Goal: Task Accomplishment & Management: Complete application form

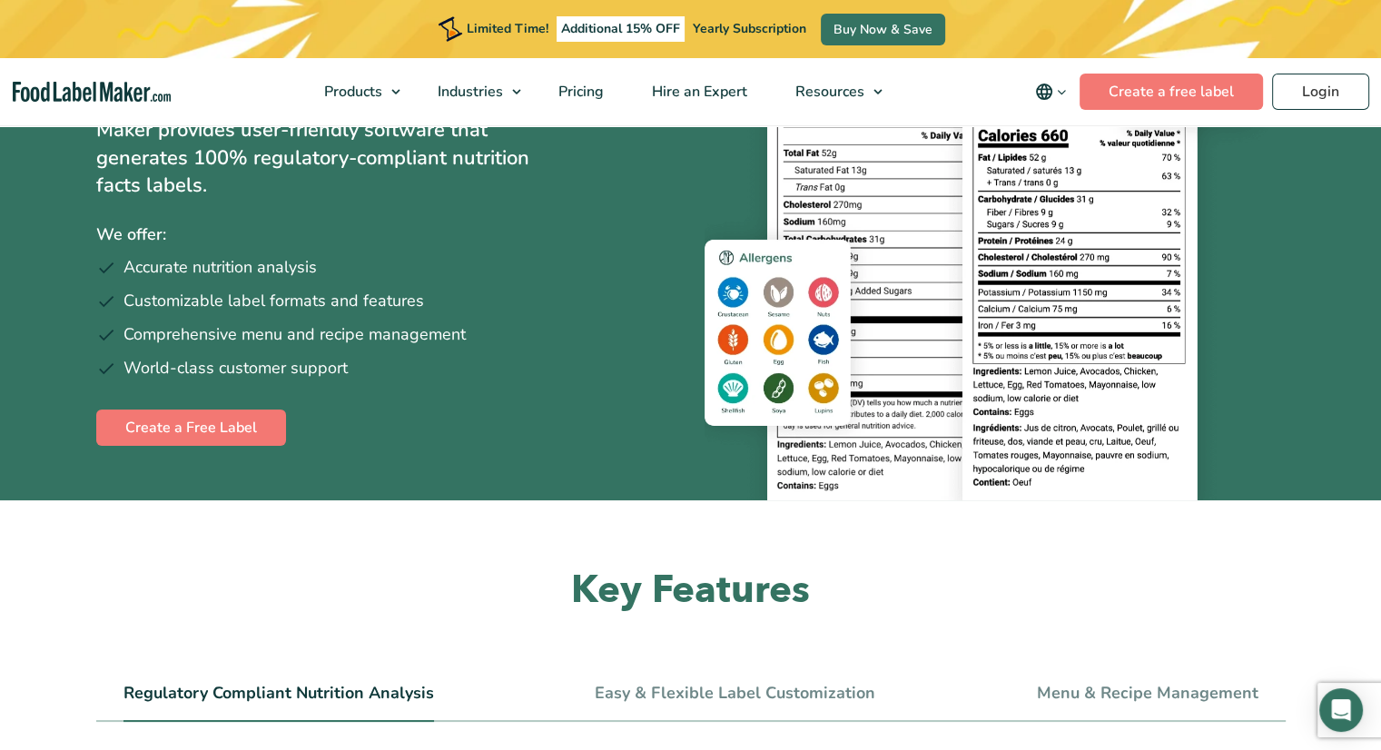
scroll to position [213, 0]
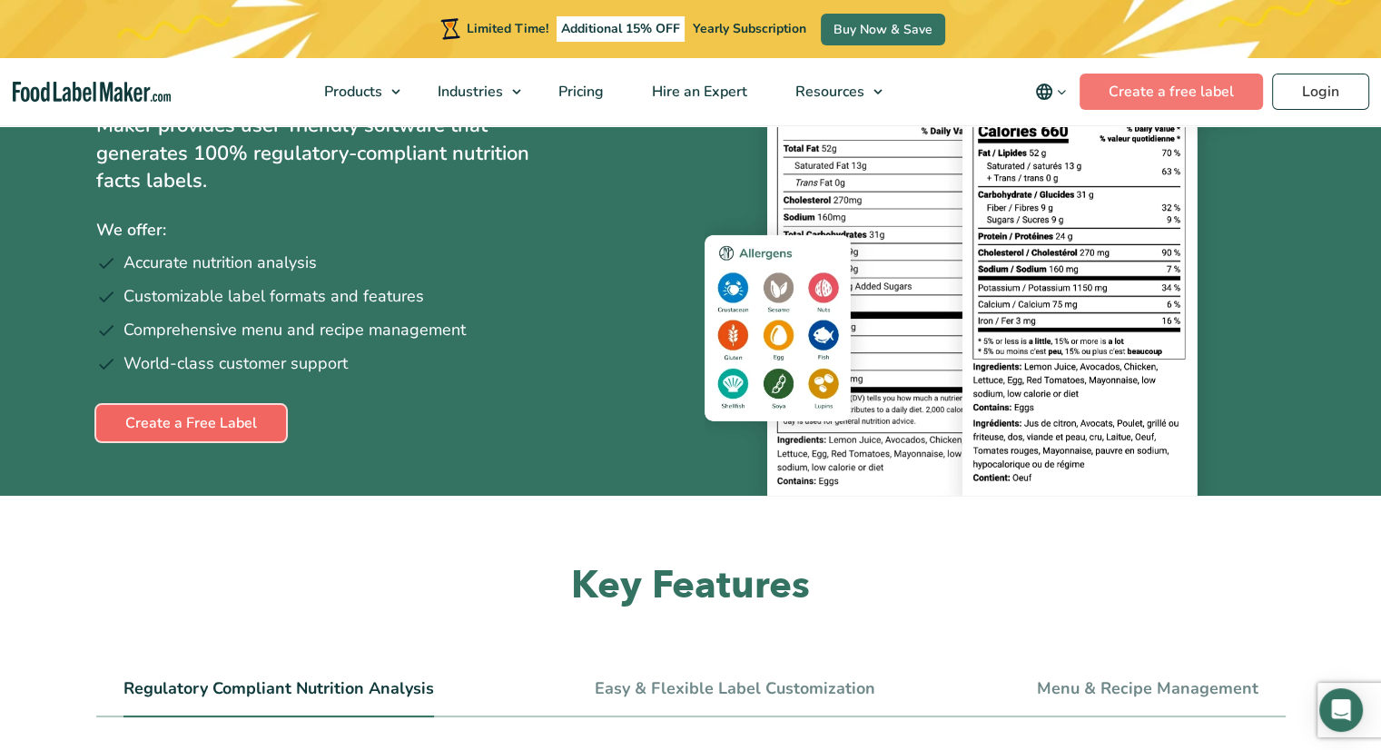
click at [222, 422] on link "Create a Free Label" at bounding box center [191, 423] width 190 height 36
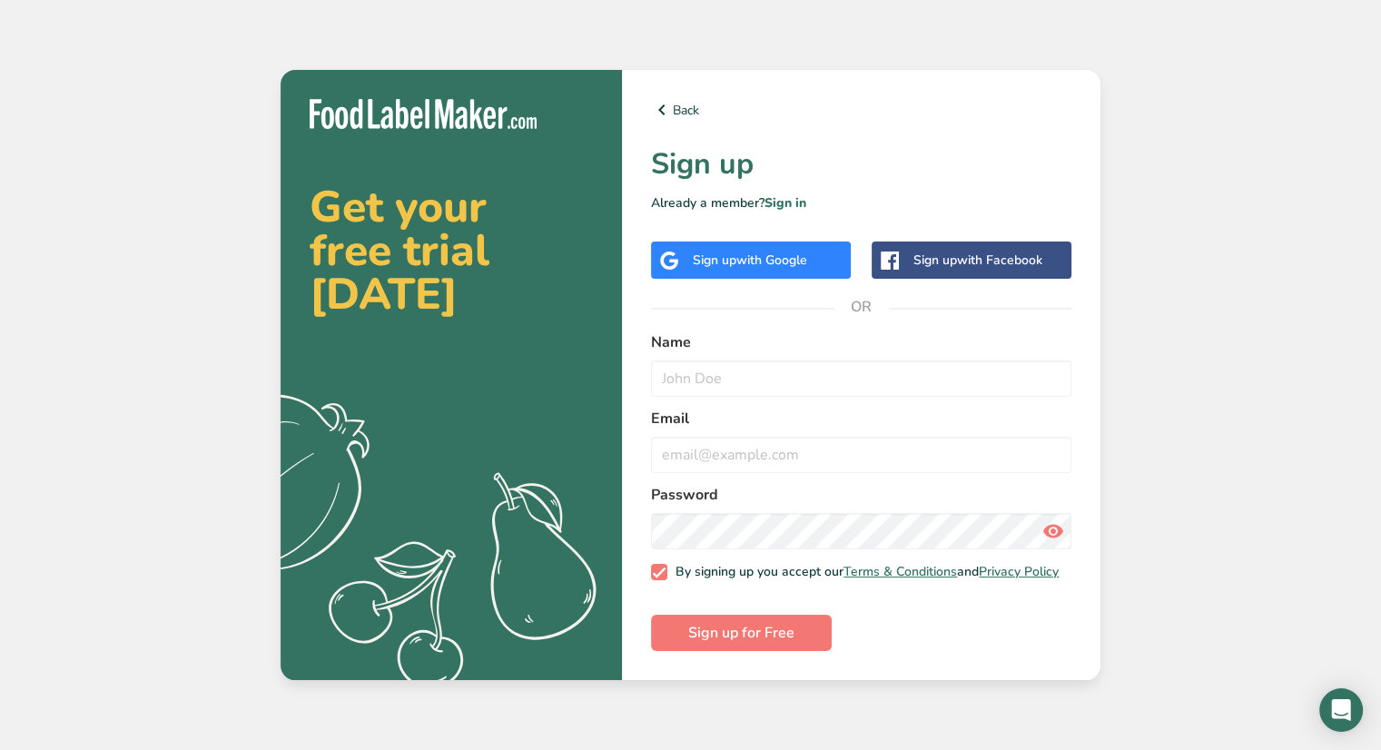
click at [752, 251] on span "with Google" at bounding box center [771, 259] width 71 height 17
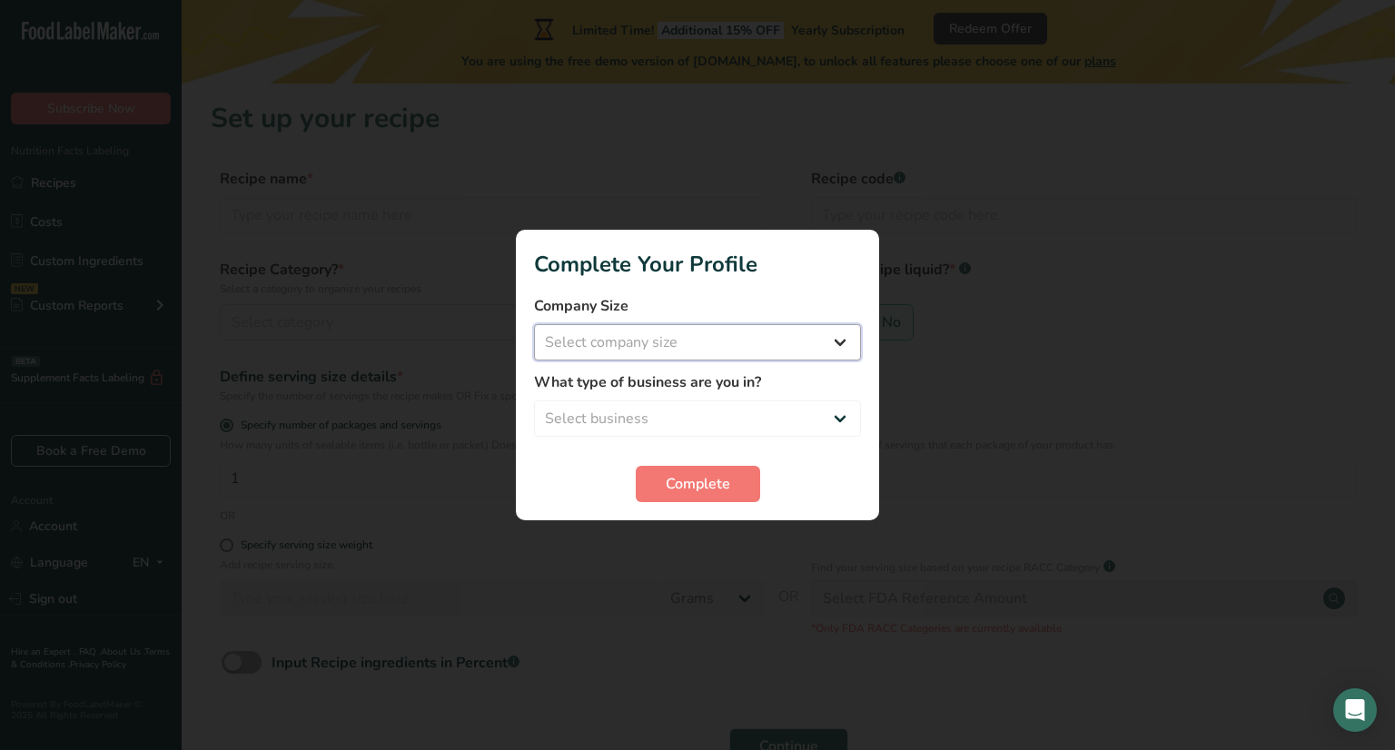
click at [701, 328] on select "Select company size Fewer than 10 Employees 10 to 50 Employees 51 to 500 Employ…" at bounding box center [697, 342] width 327 height 36
select select "1"
click at [534, 324] on select "Select company size Fewer than 10 Employees 10 to 50 Employees 51 to 500 Employ…" at bounding box center [697, 342] width 327 height 36
click at [723, 408] on select "Select business Packaged Food Manufacturer Restaurant & Cafe Bakery Meal Plans …" at bounding box center [697, 418] width 327 height 36
select select "1"
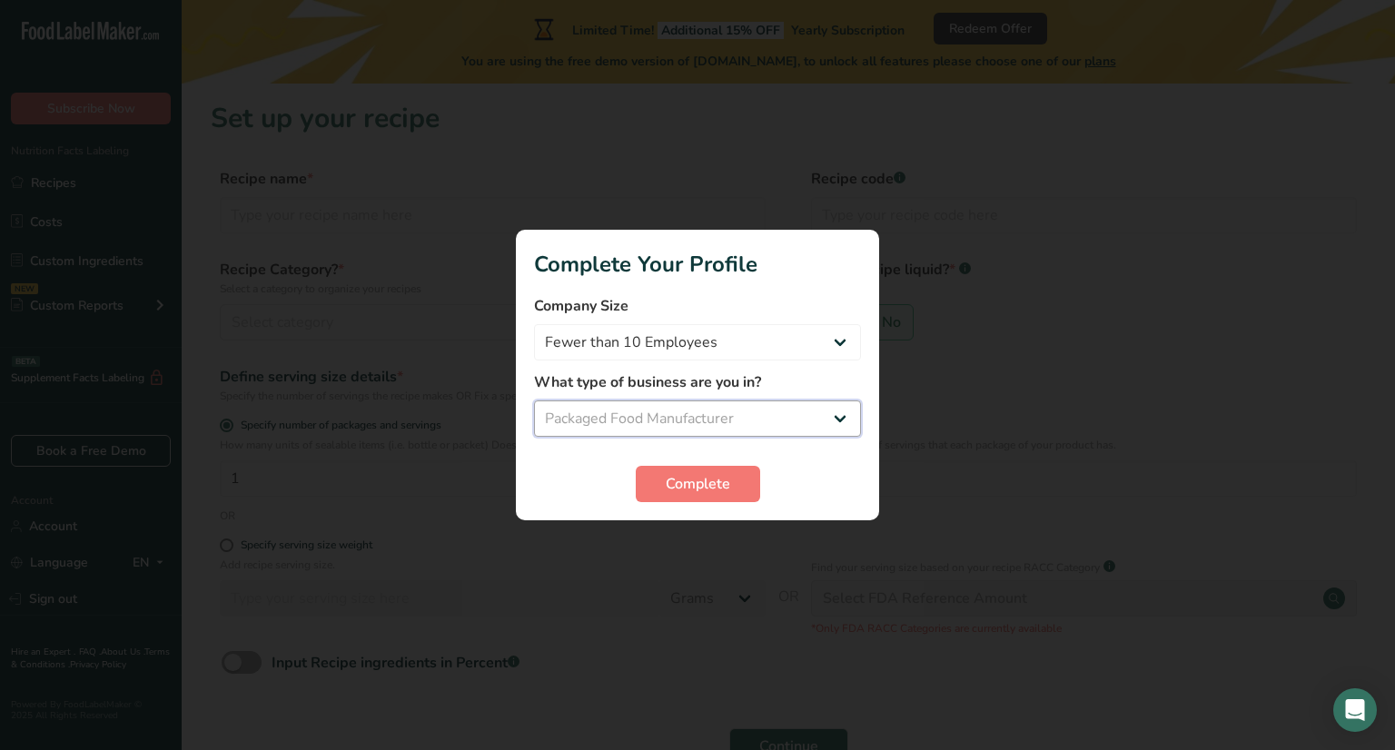
click at [534, 400] on select "Select business Packaged Food Manufacturer Restaurant & Cafe Bakery Meal Plans …" at bounding box center [697, 418] width 327 height 36
click at [663, 477] on button "Complete" at bounding box center [698, 484] width 124 height 36
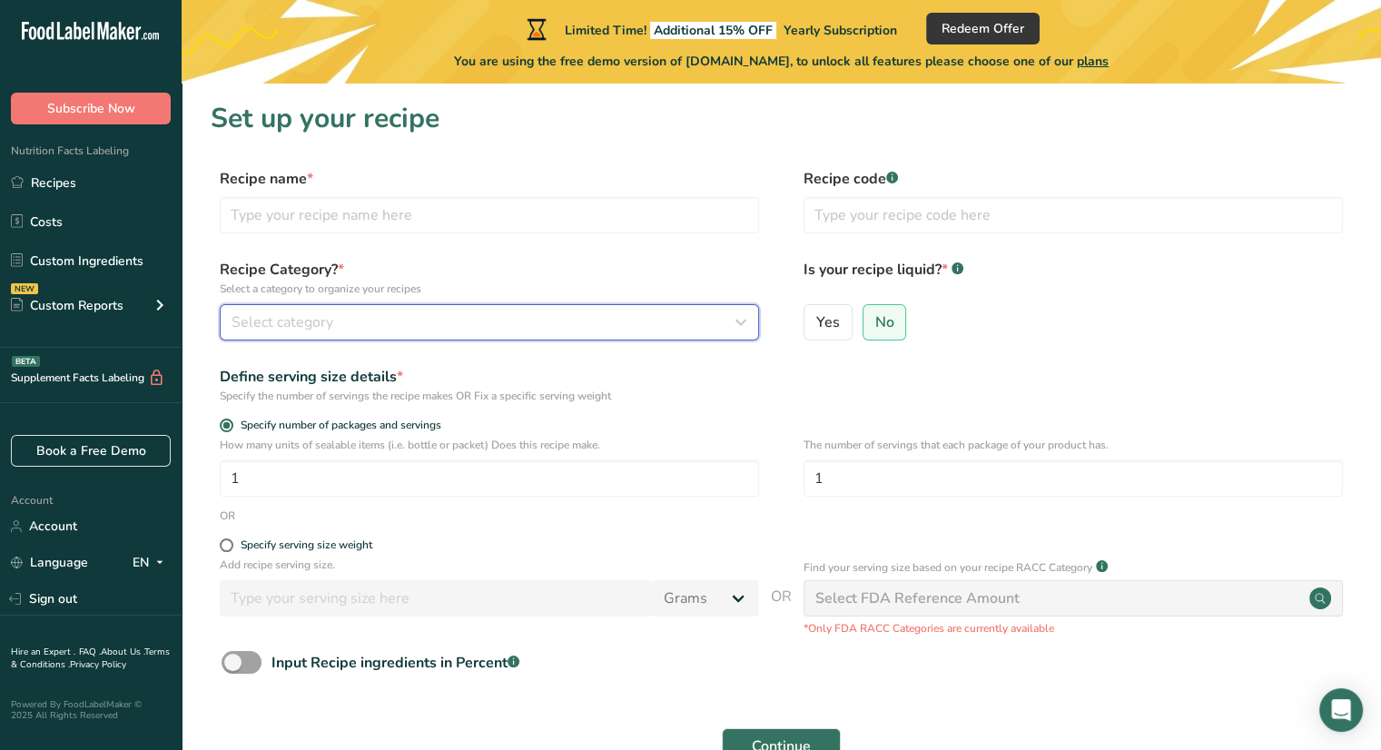
click at [328, 319] on span "Select category" at bounding box center [283, 322] width 102 height 22
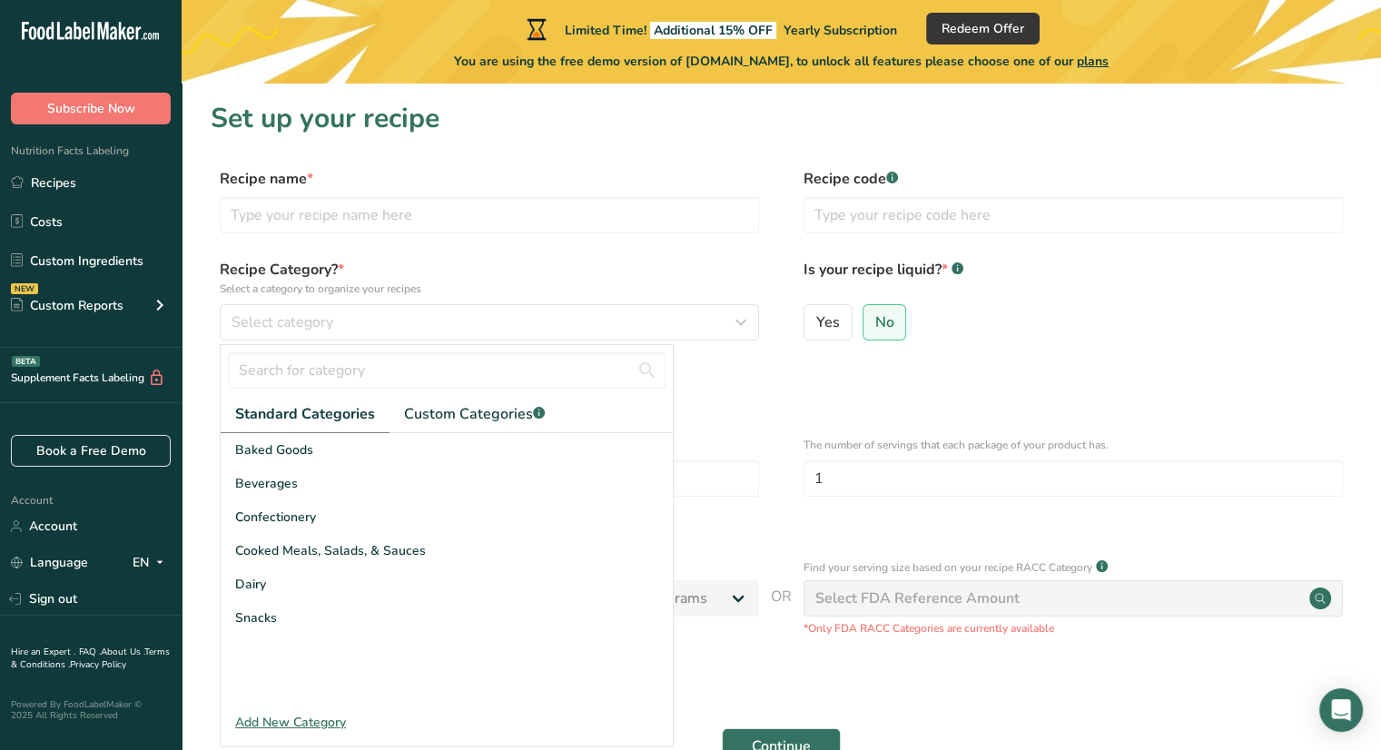
click at [208, 199] on section "Set up your recipe Recipe name * Recipe code .a-a{fill:#347362;}.b-a{fill:#fff;…" at bounding box center [781, 444] width 1199 height 721
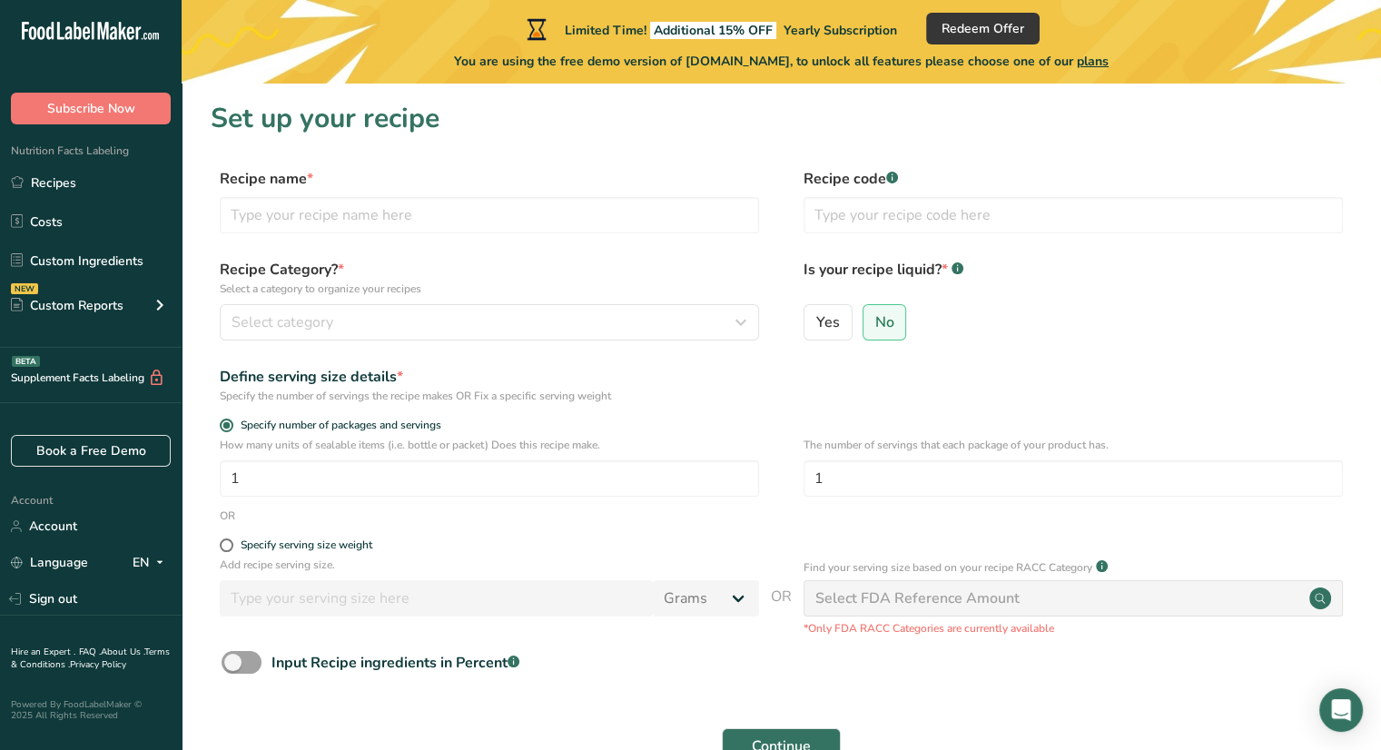
scroll to position [113, 0]
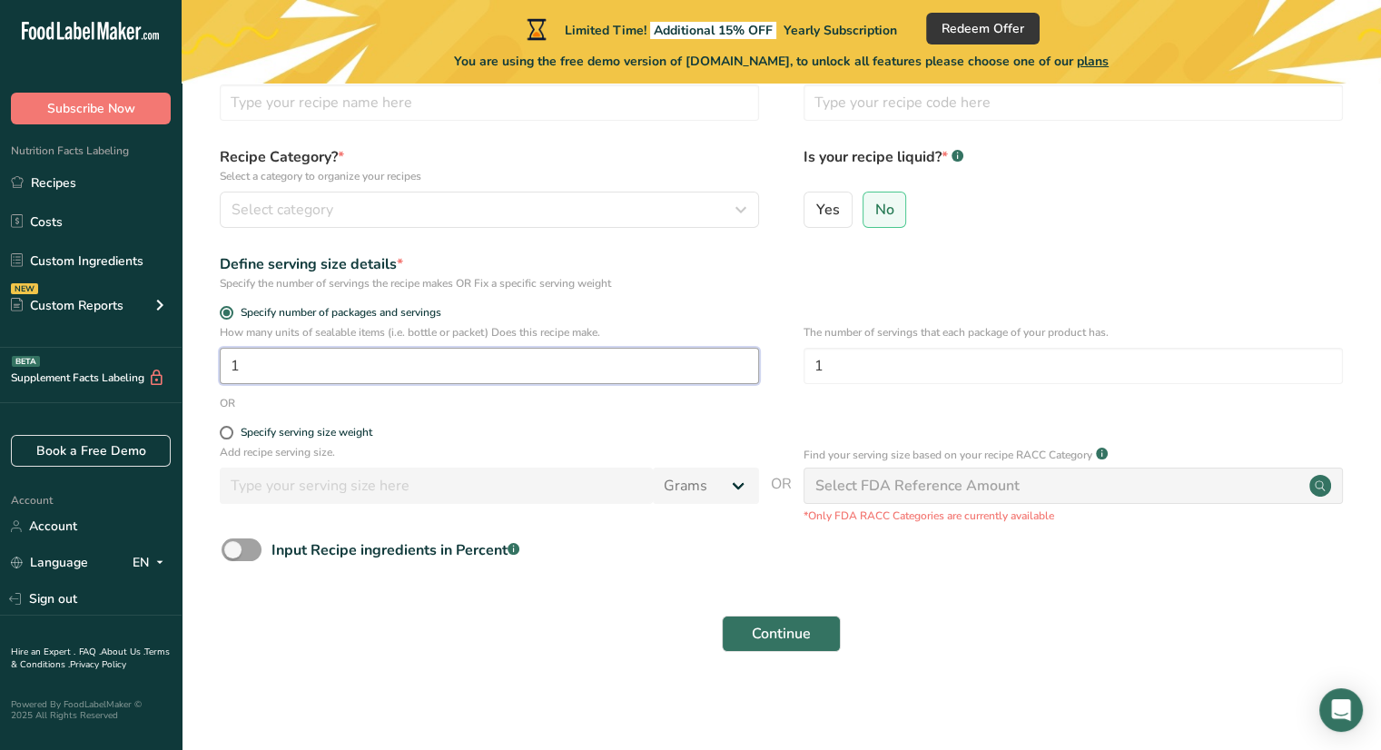
click at [265, 360] on input "1" at bounding box center [489, 366] width 539 height 36
type input "165"
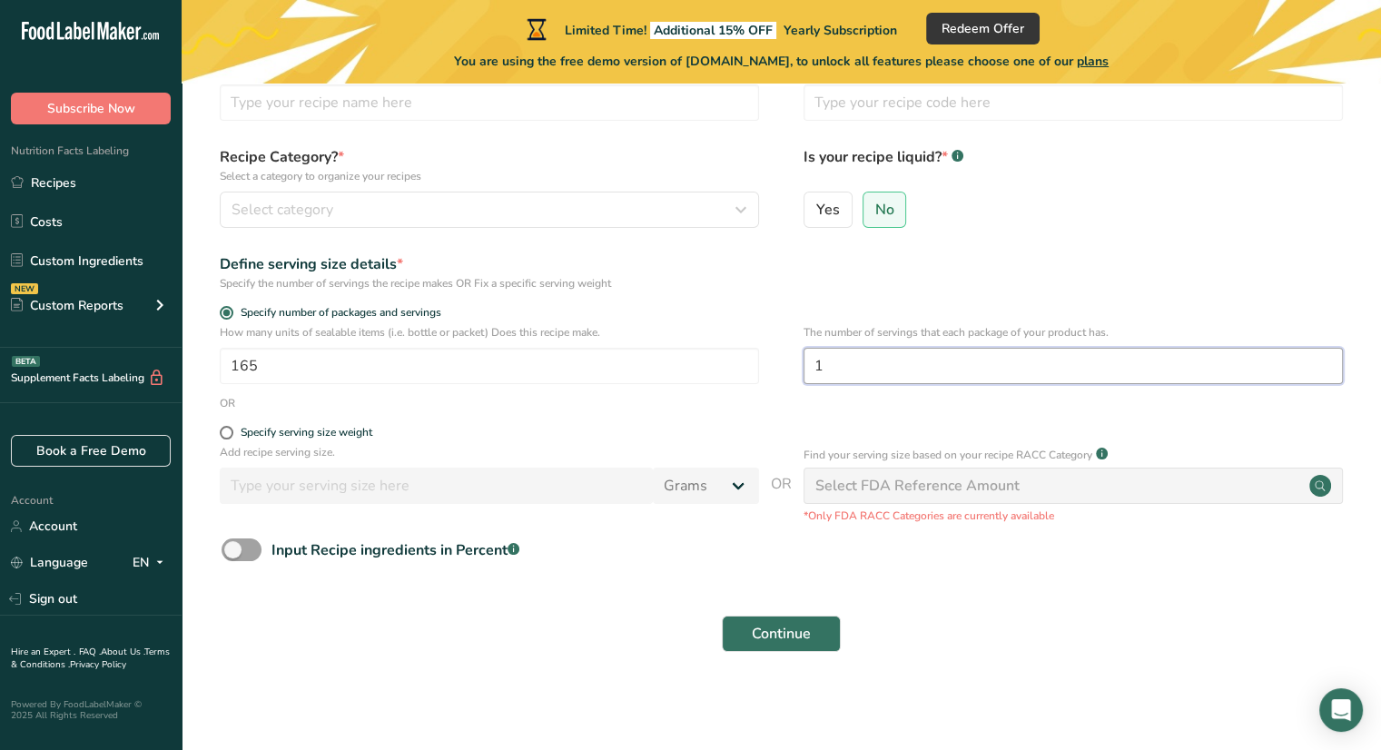
click at [840, 361] on input "1" at bounding box center [1073, 366] width 539 height 36
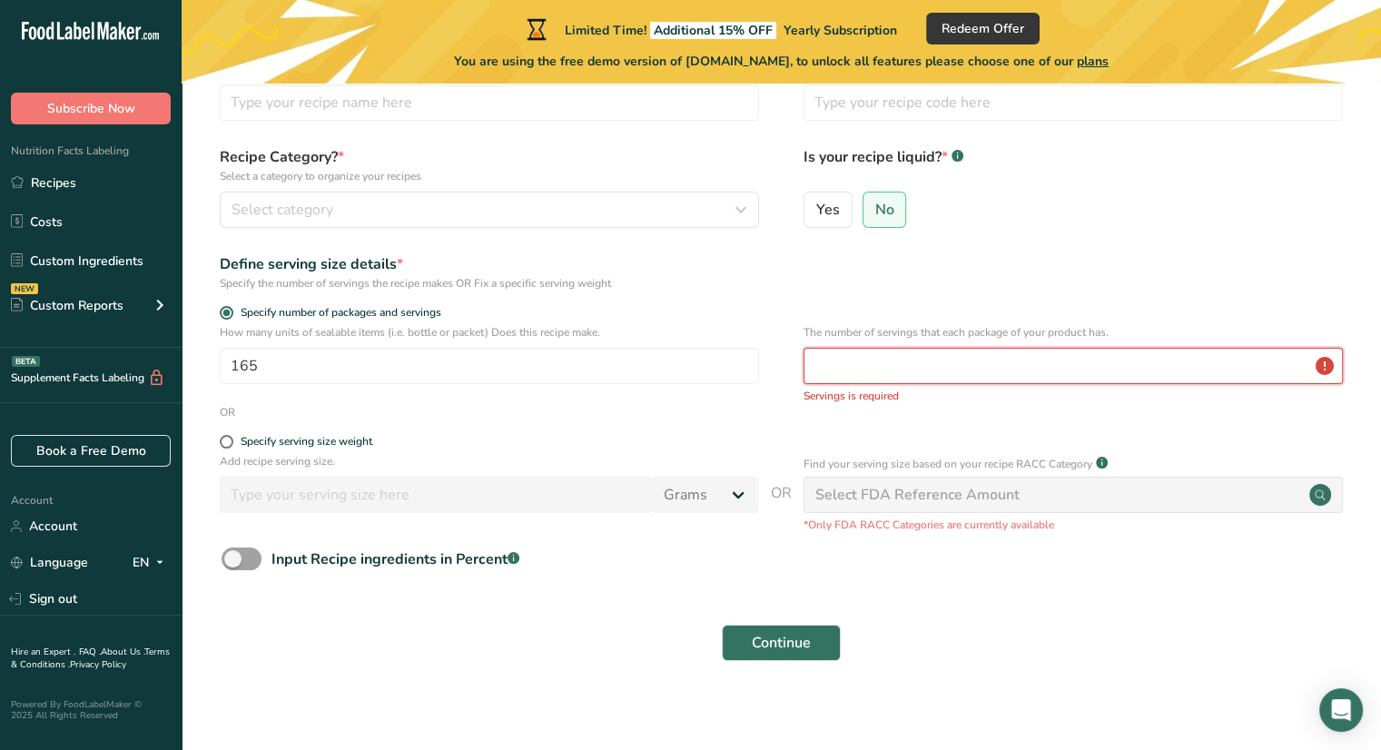
scroll to position [0, 0]
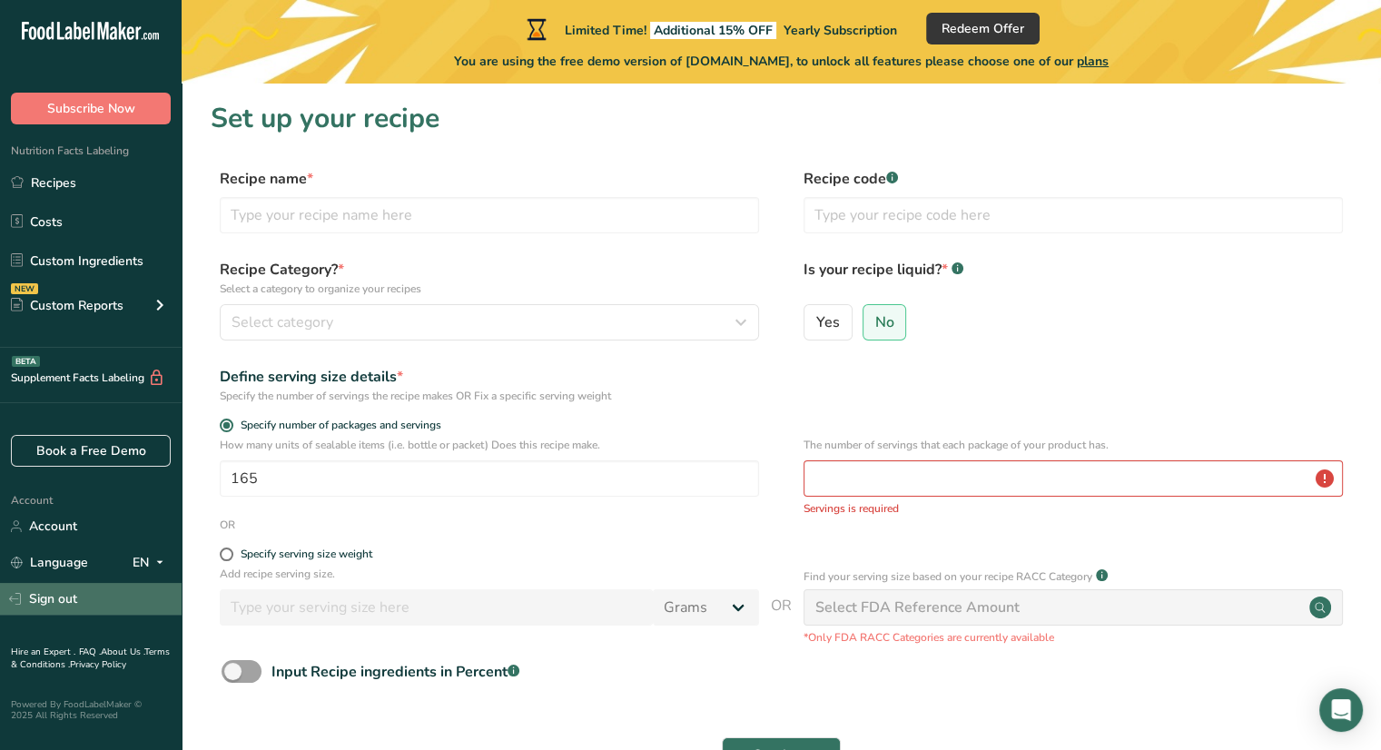
click at [40, 600] on link "Sign out" at bounding box center [91, 599] width 182 height 32
